Goal: Information Seeking & Learning: Learn about a topic

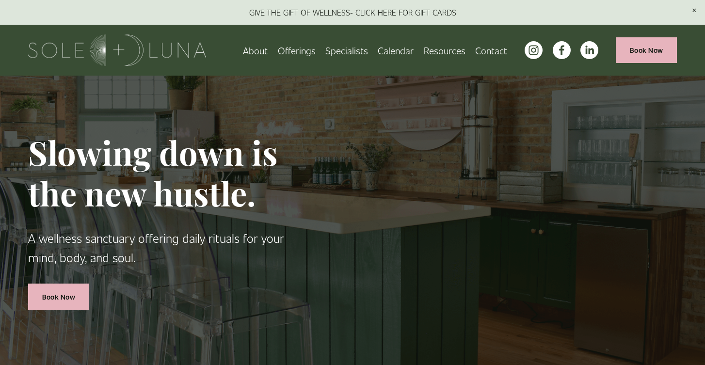
click at [0, 0] on span "Wellness Experiences" at bounding box center [0, 0] width 0 height 0
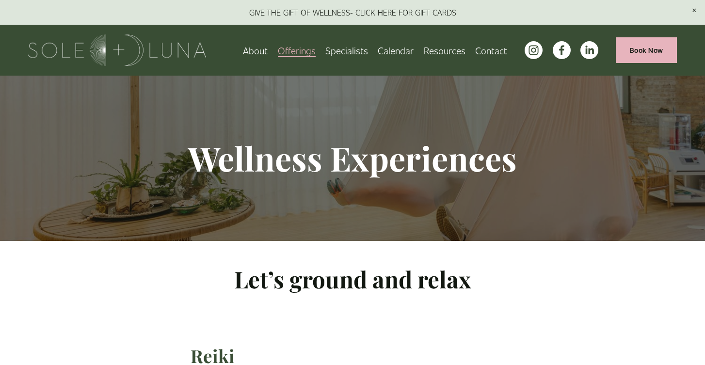
click at [0, 0] on span "Rituals" at bounding box center [0, 0] width 0 height 0
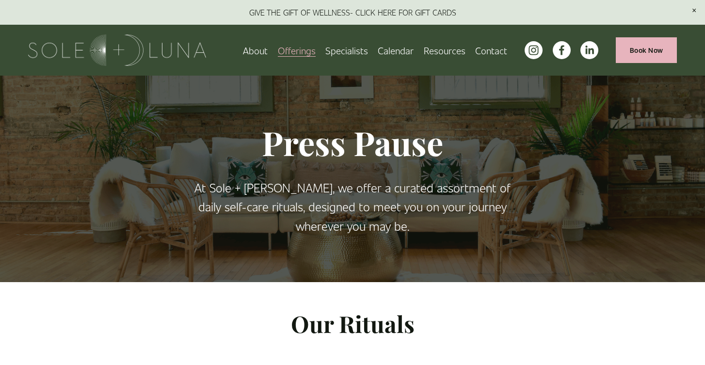
click at [0, 0] on span "Wellness Experiences" at bounding box center [0, 0] width 0 height 0
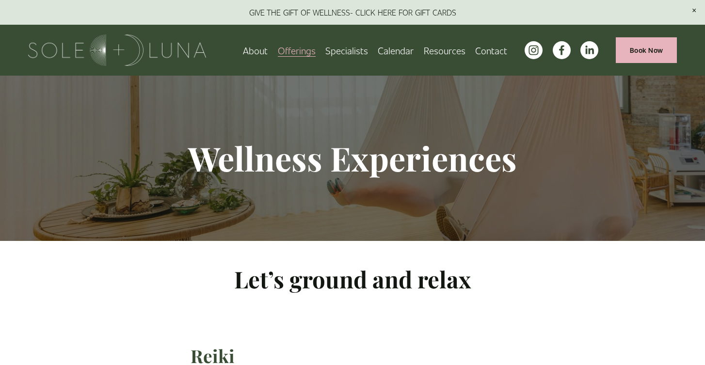
click at [257, 53] on link "About" at bounding box center [255, 50] width 25 height 17
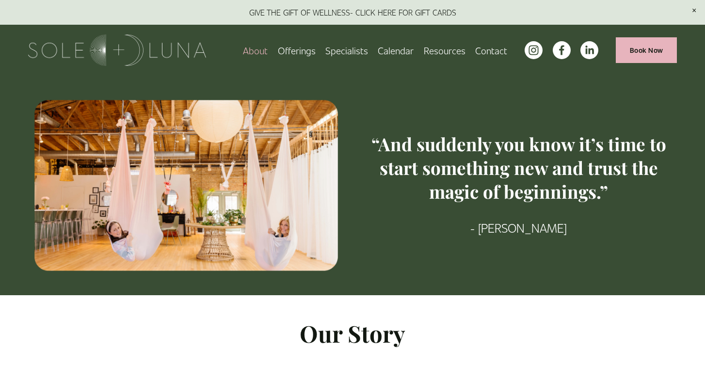
click at [145, 253] on div at bounding box center [186, 186] width 316 height 174
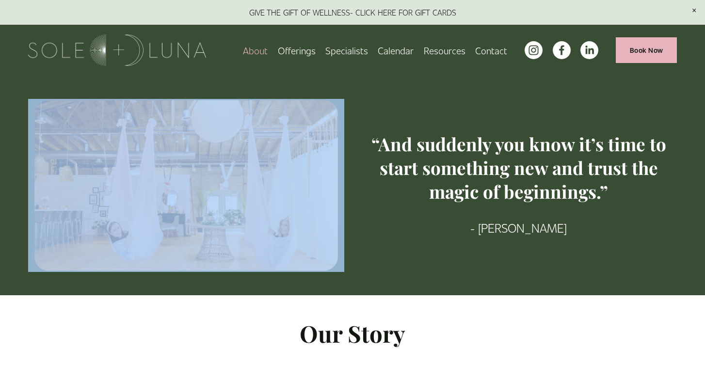
click at [145, 253] on div at bounding box center [186, 186] width 316 height 174
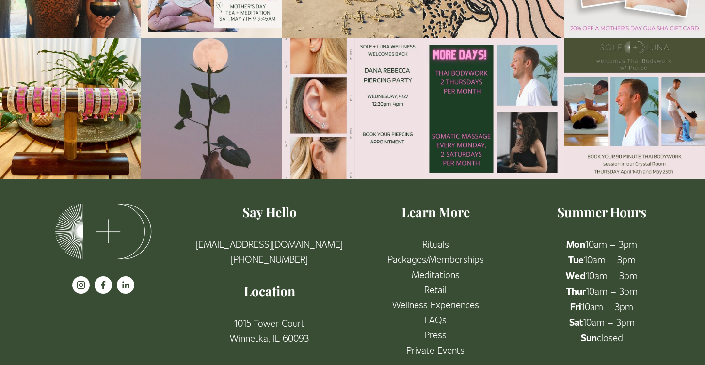
scroll to position [1656, 0]
